Goal: Task Accomplishment & Management: Complete application form

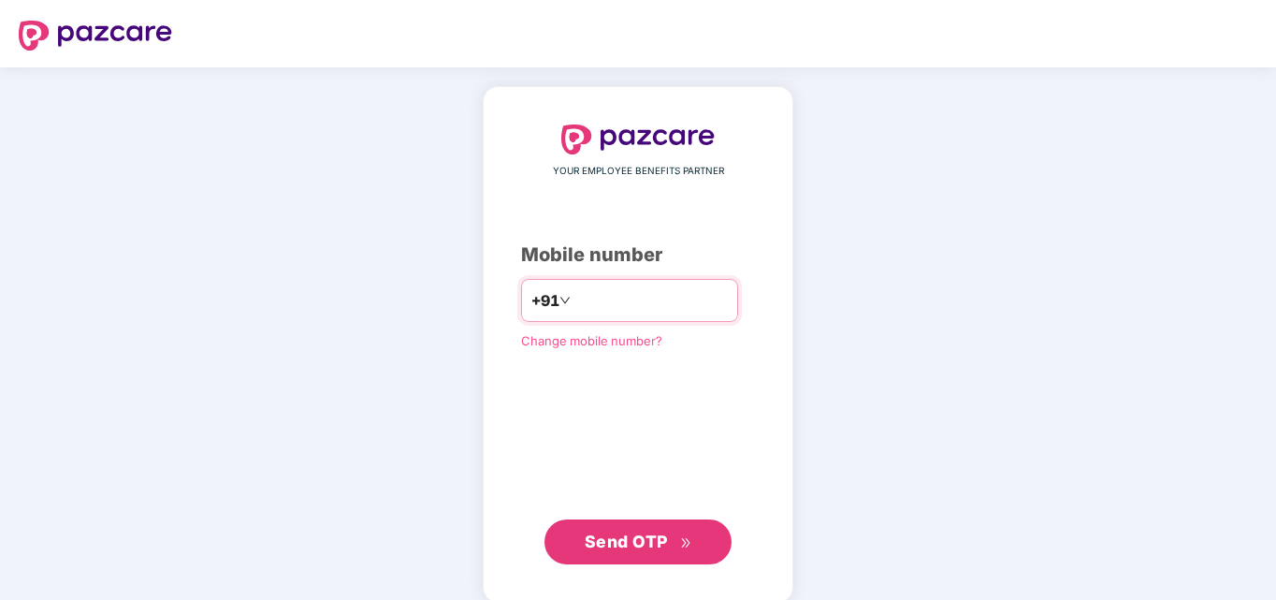
click at [612, 304] on input "number" at bounding box center [651, 300] width 153 height 30
type input "**********"
click at [668, 537] on span "Send OTP" at bounding box center [639, 542] width 108 height 26
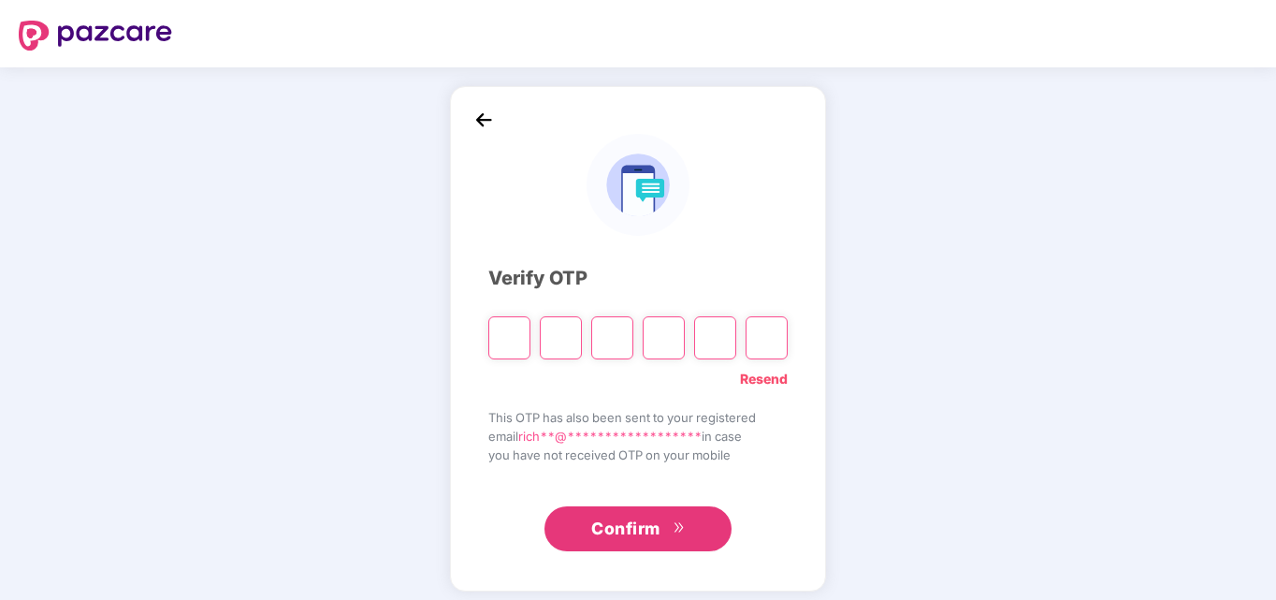
click at [510, 342] on input "Please enter verification code. Digit 1" at bounding box center [509, 337] width 42 height 43
type input "*"
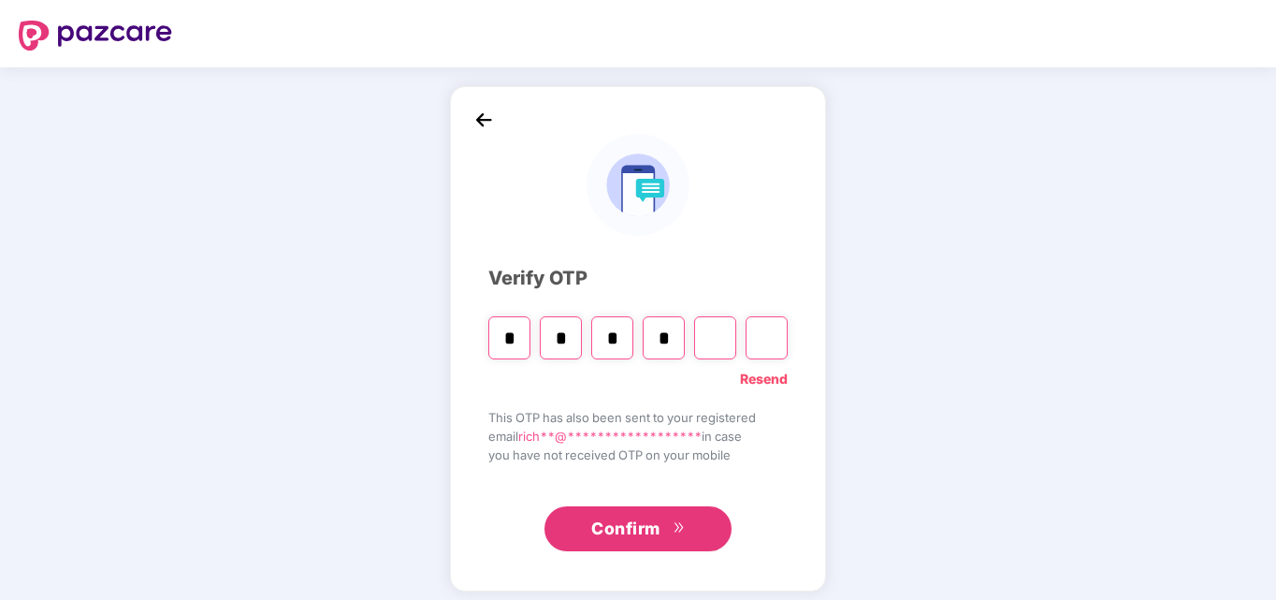
type input "*"
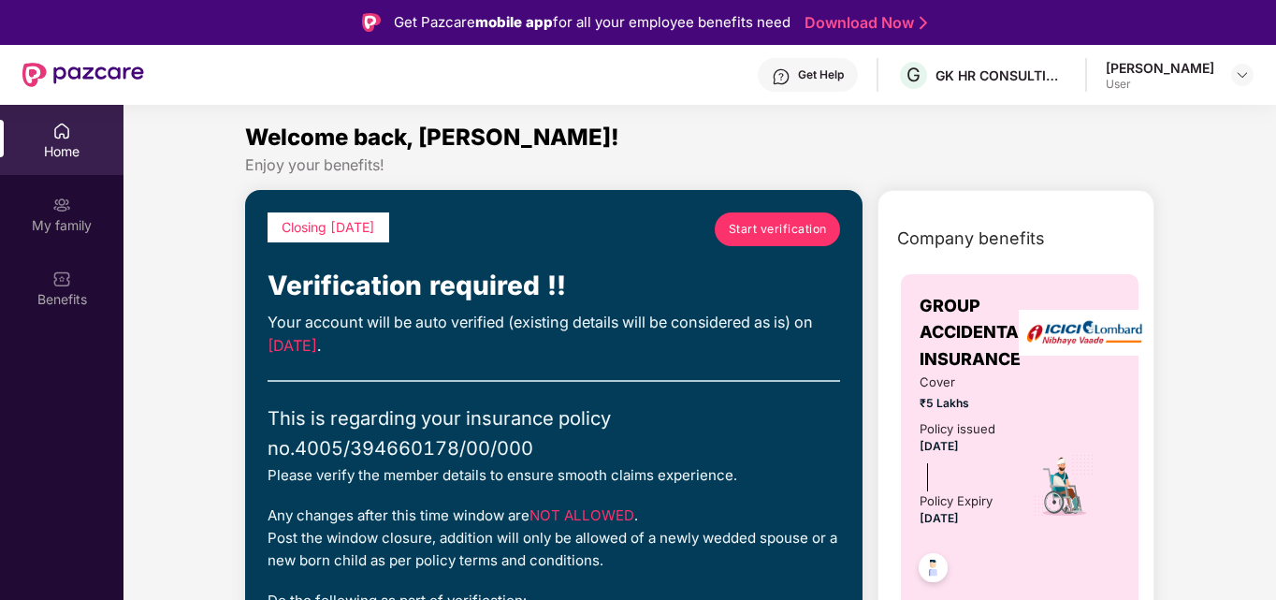
click at [779, 226] on span "Start verification" at bounding box center [778, 229] width 98 height 18
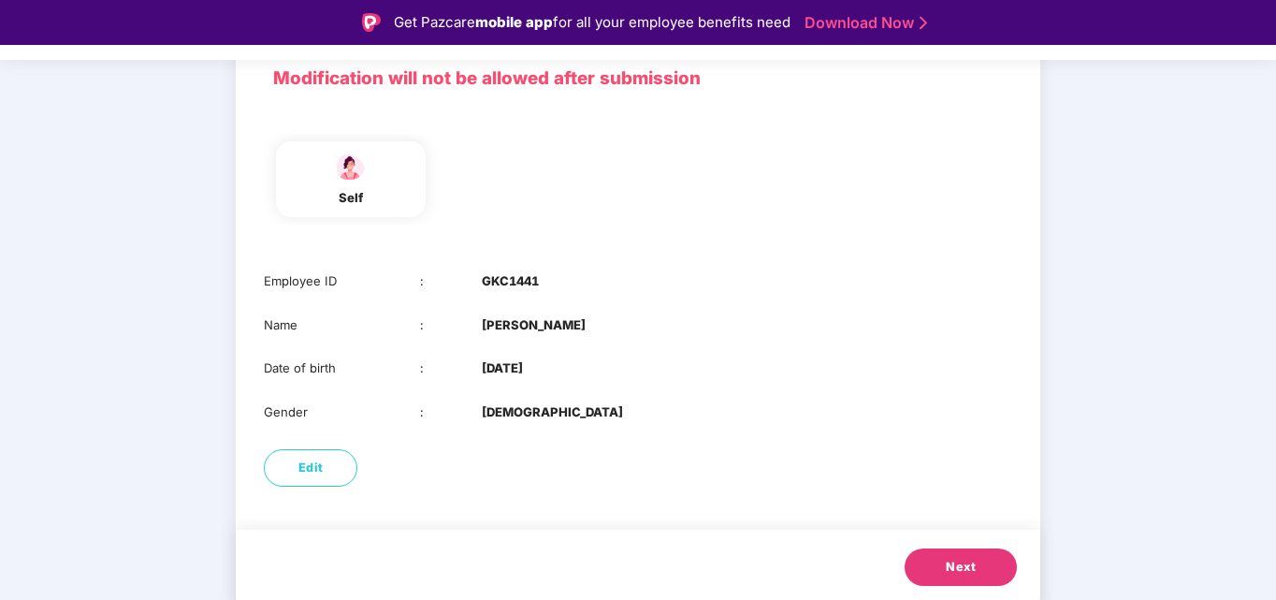
scroll to position [140, 0]
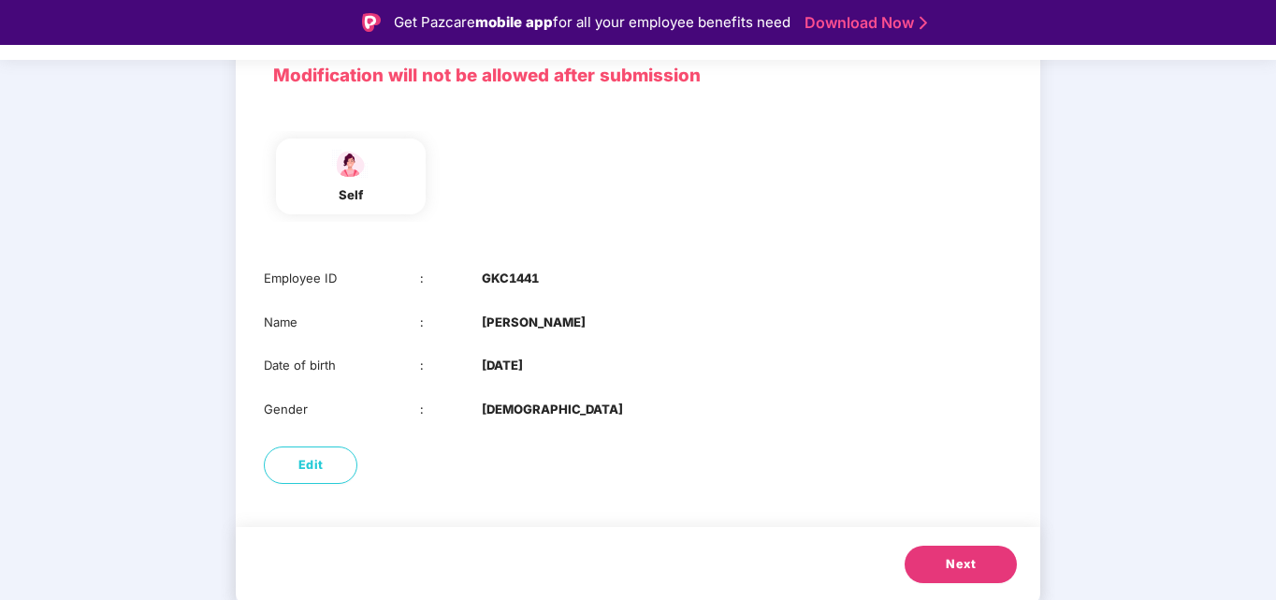
click at [952, 562] on span "Next" at bounding box center [961, 564] width 30 height 19
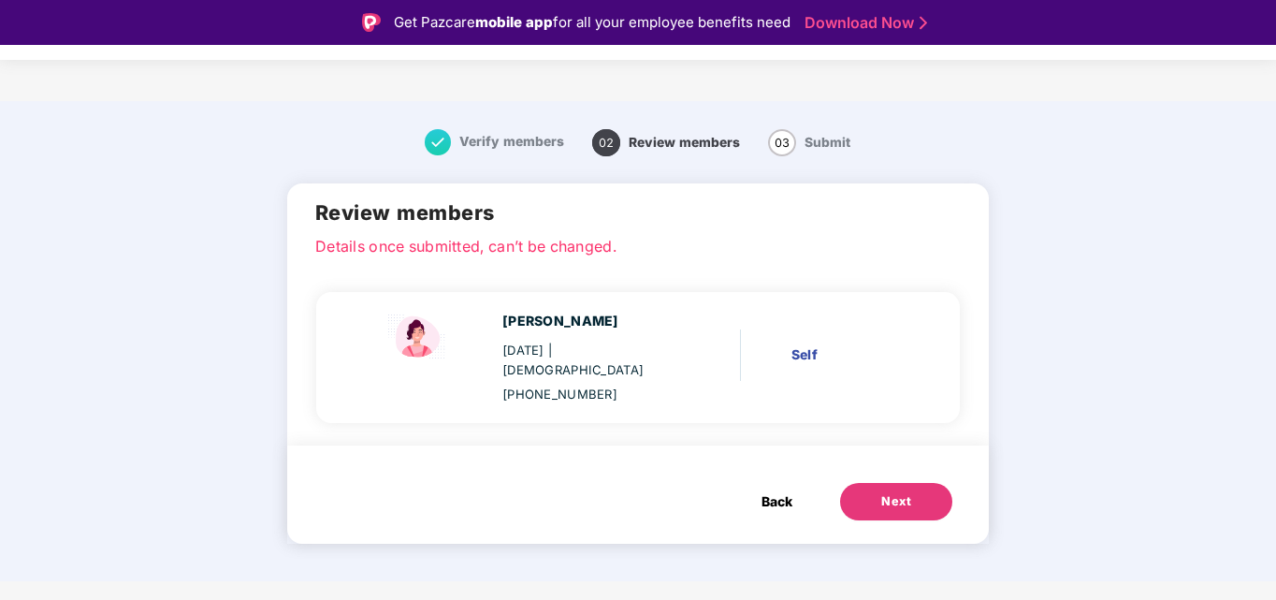
scroll to position [0, 0]
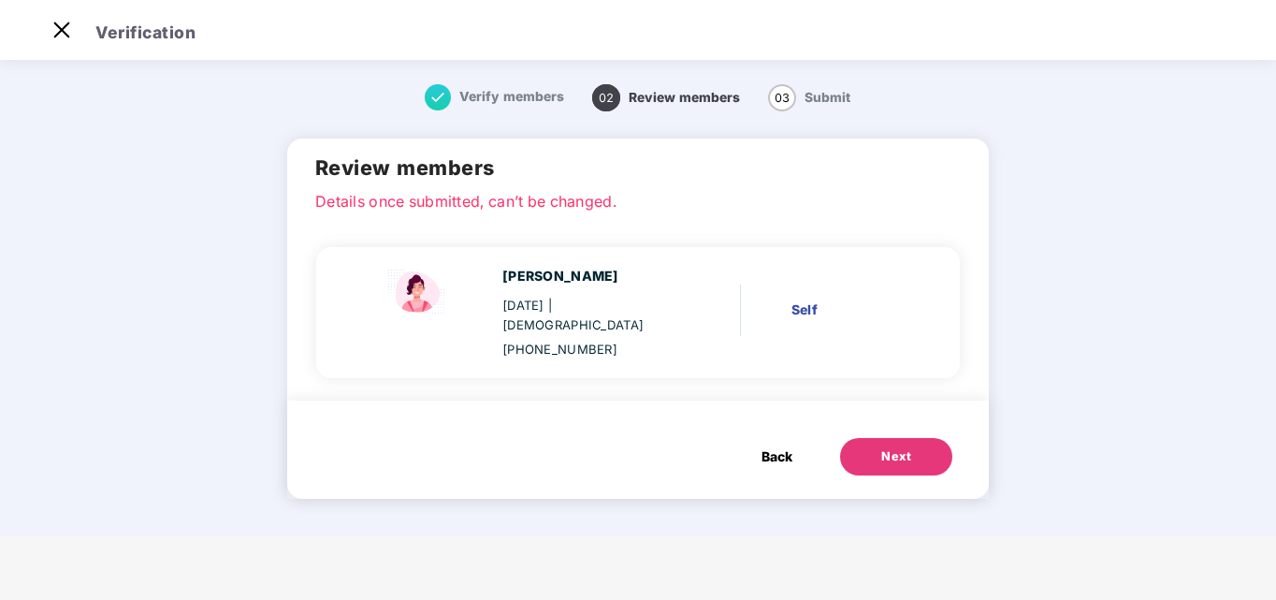
click at [911, 438] on button "Next" at bounding box center [896, 456] width 112 height 37
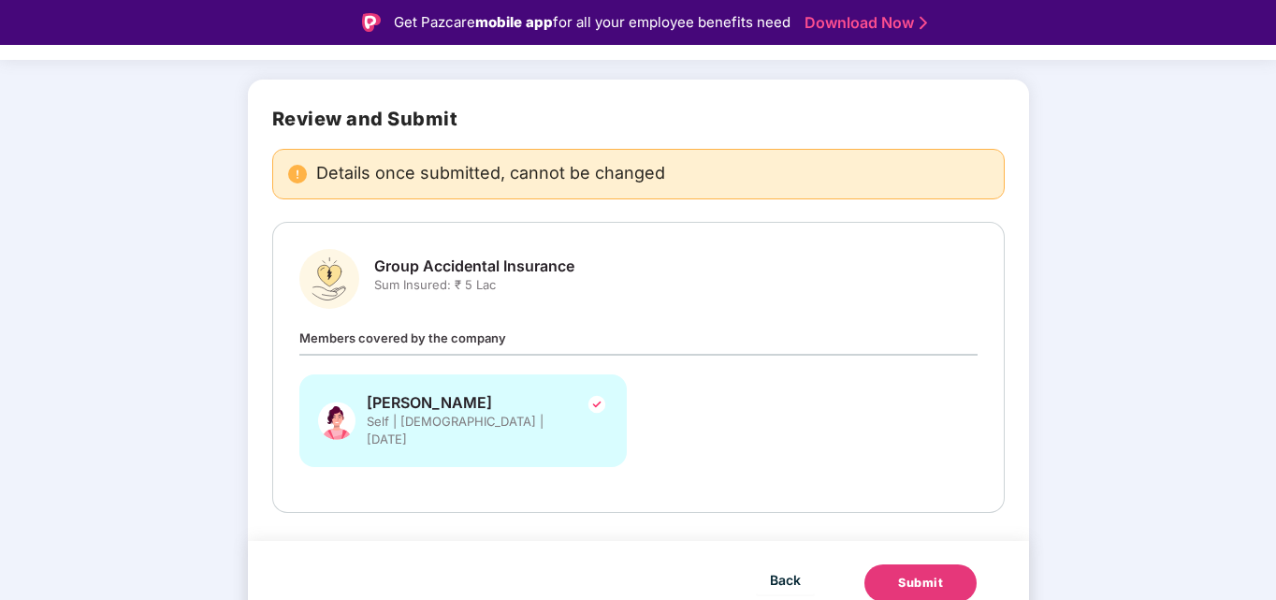
scroll to position [45, 0]
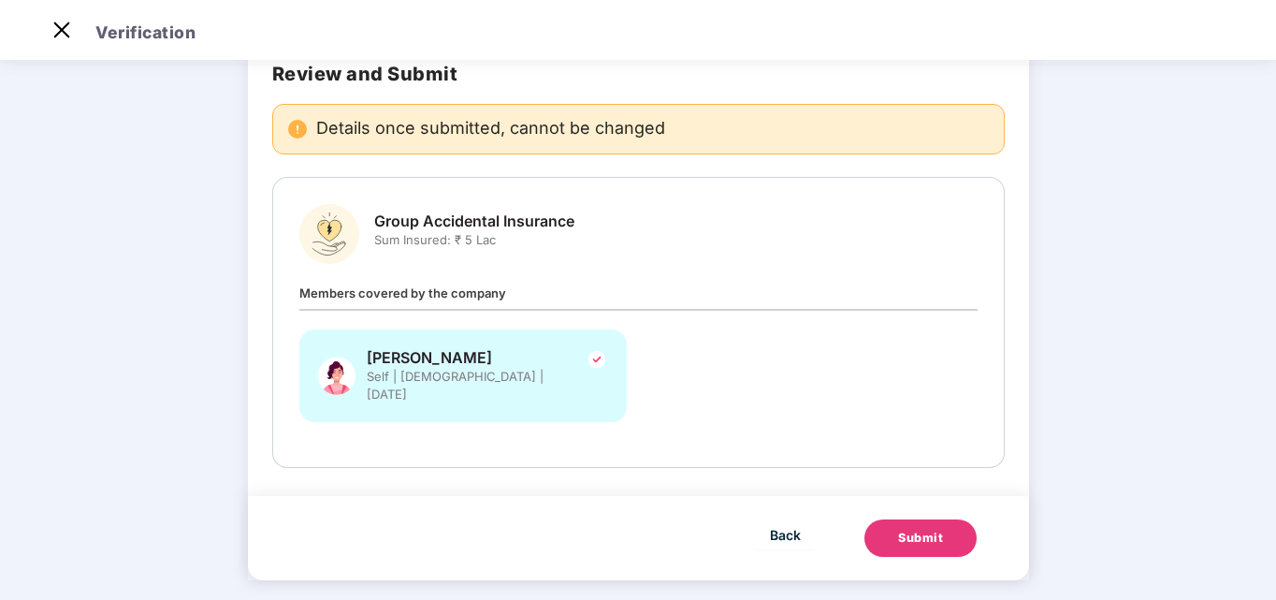
click at [917, 529] on div "Submit" at bounding box center [920, 538] width 45 height 19
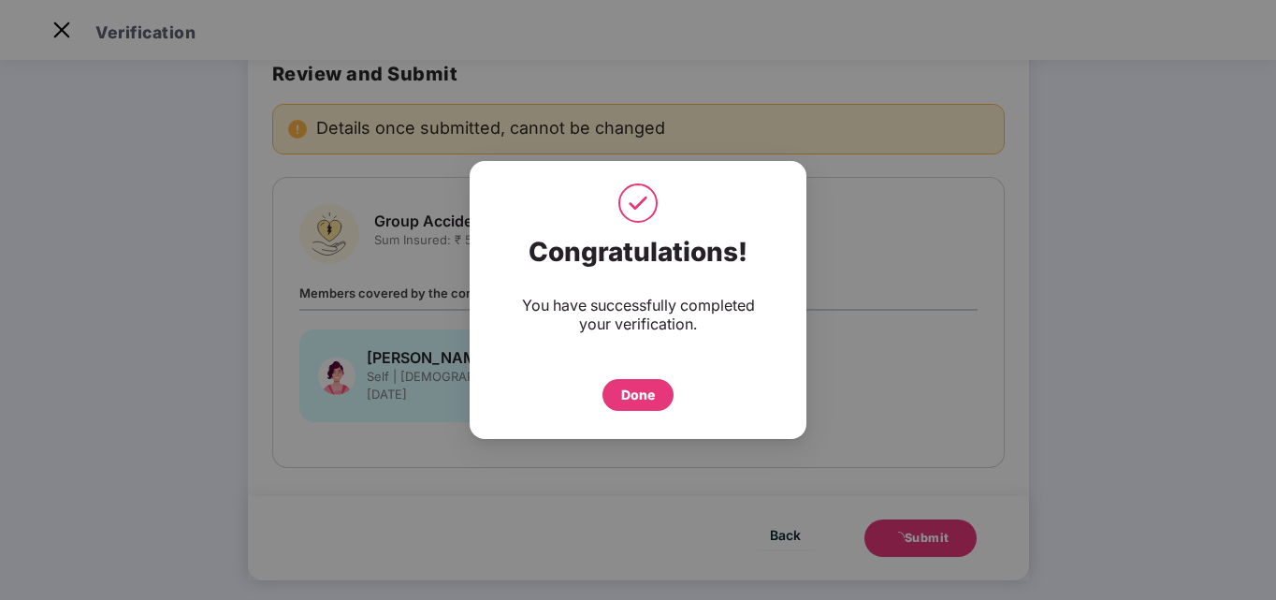
click at [648, 395] on div "Done" at bounding box center [638, 395] width 34 height 21
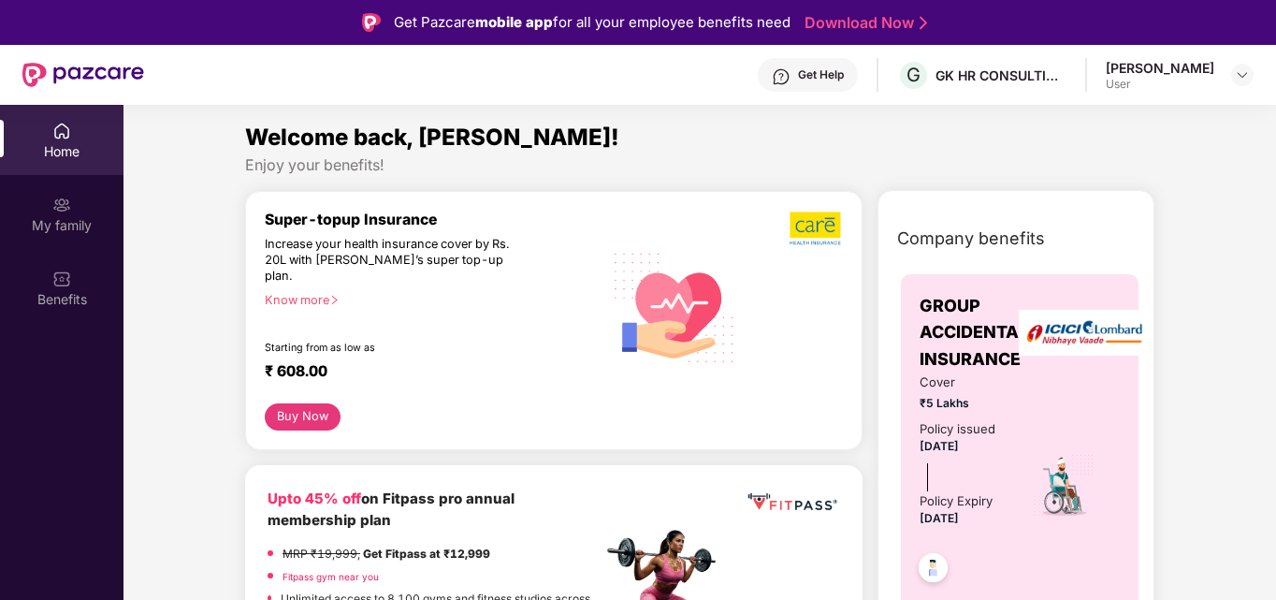
click at [316, 293] on div "Know more" at bounding box center [428, 299] width 327 height 13
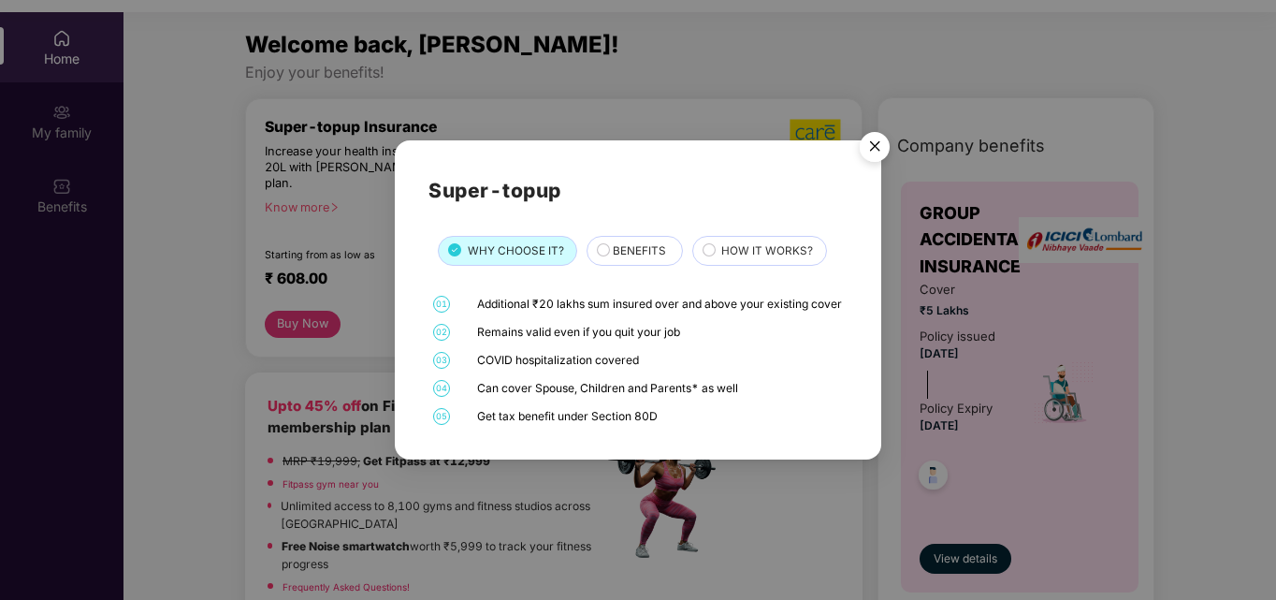
scroll to position [94, 0]
click at [872, 136] on img "Close" at bounding box center [875, 150] width 52 height 52
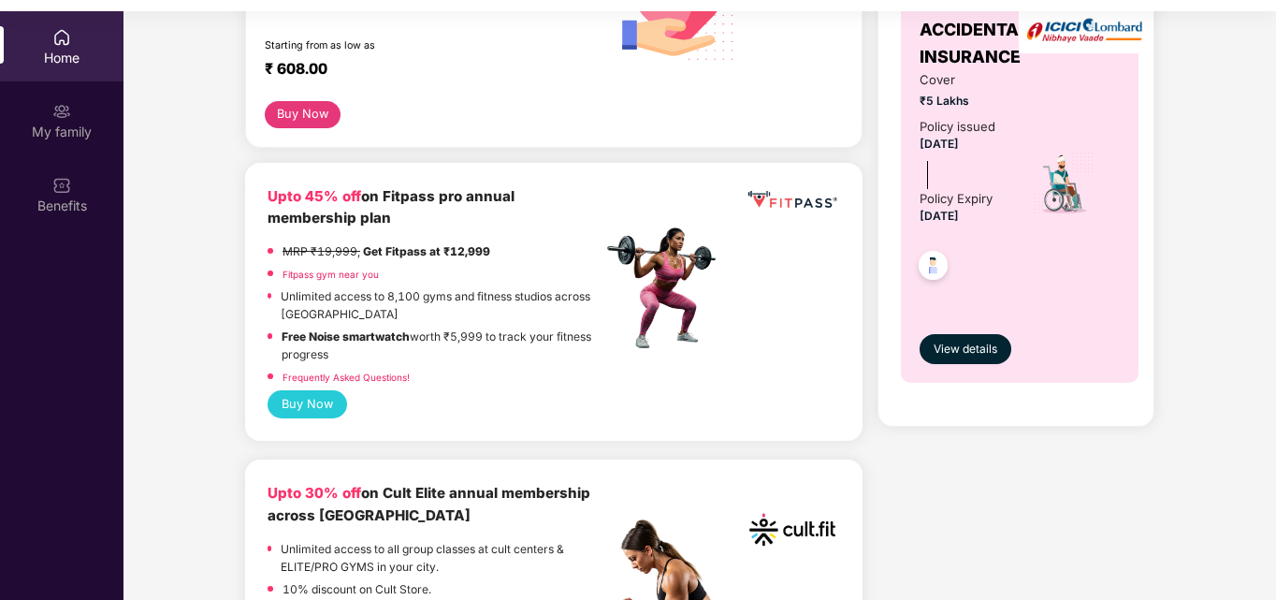
scroll to position [281, 0]
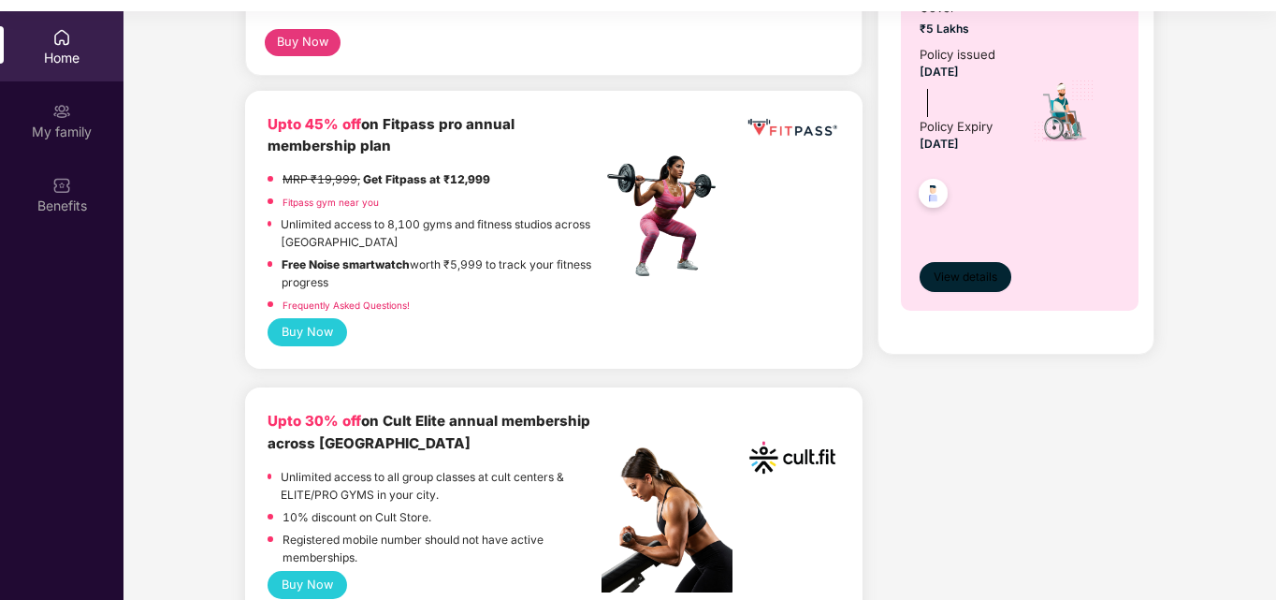
click at [952, 277] on span "View details" at bounding box center [966, 278] width 64 height 18
